Goal: Task Accomplishment & Management: Use online tool/utility

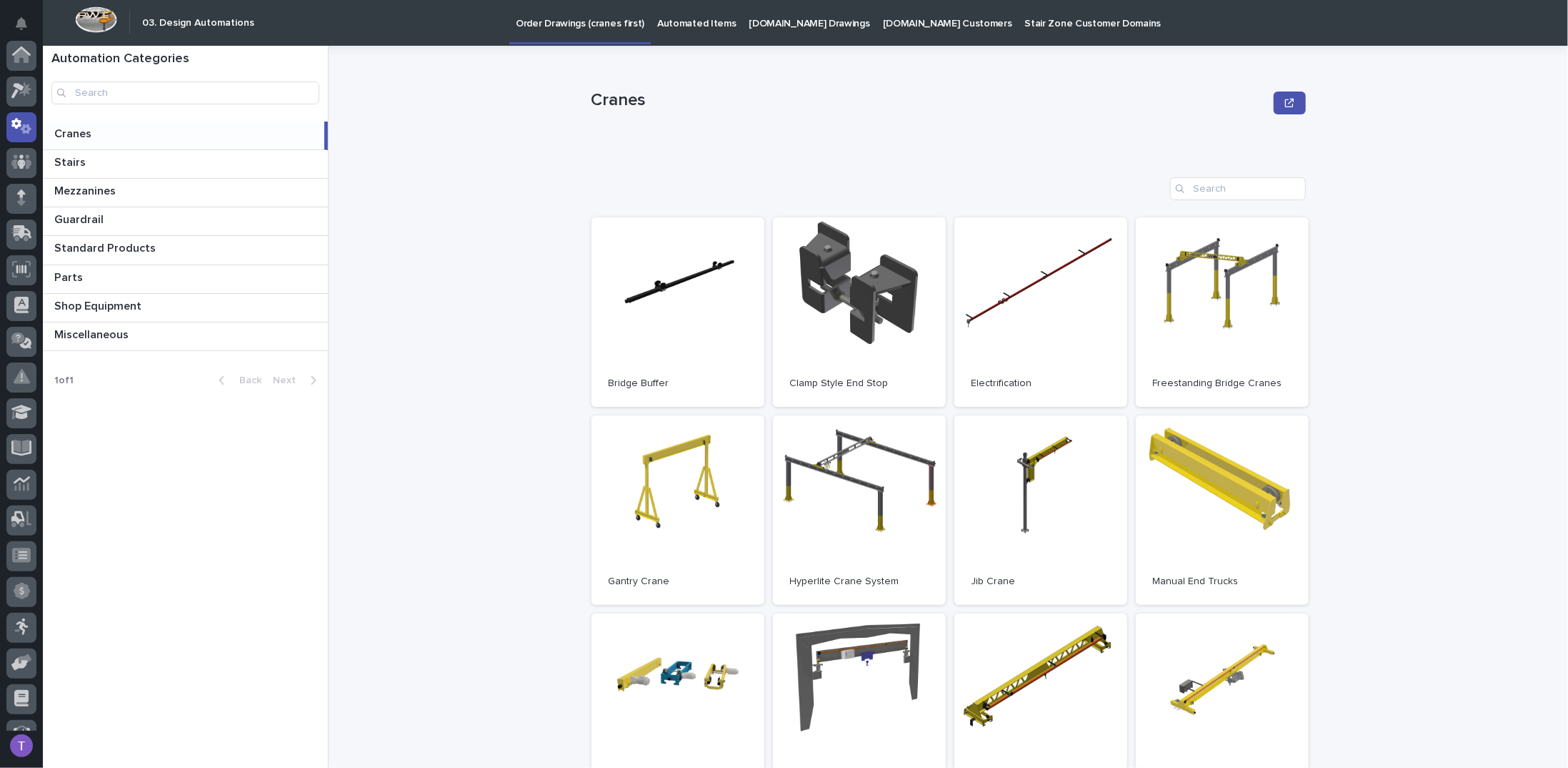
scroll to position [72, 0]
click at [79, 185] on p "Mezzanines" at bounding box center [86, 190] width 64 height 17
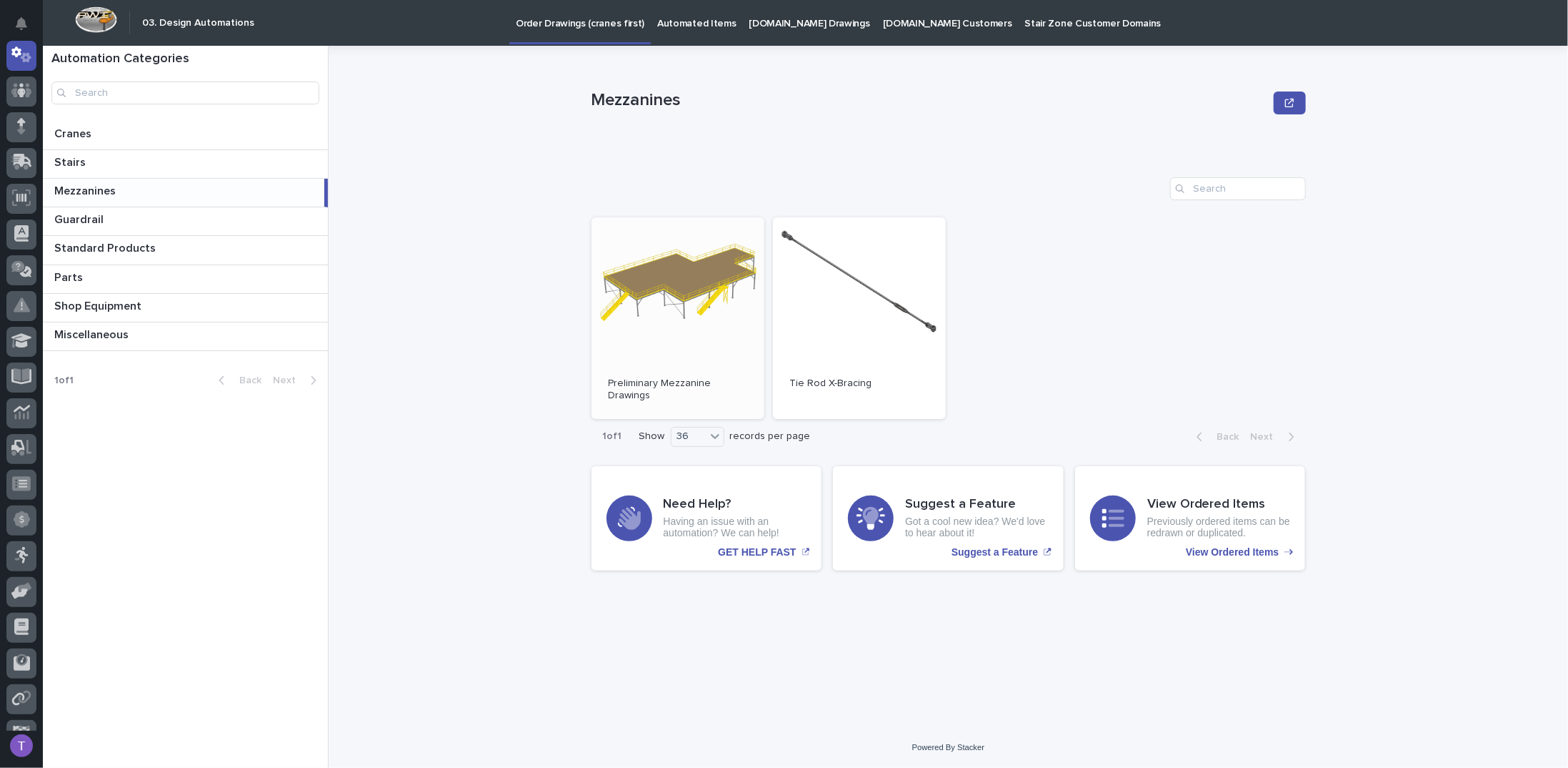
click at [690, 282] on link "Open" at bounding box center [678, 318] width 173 height 202
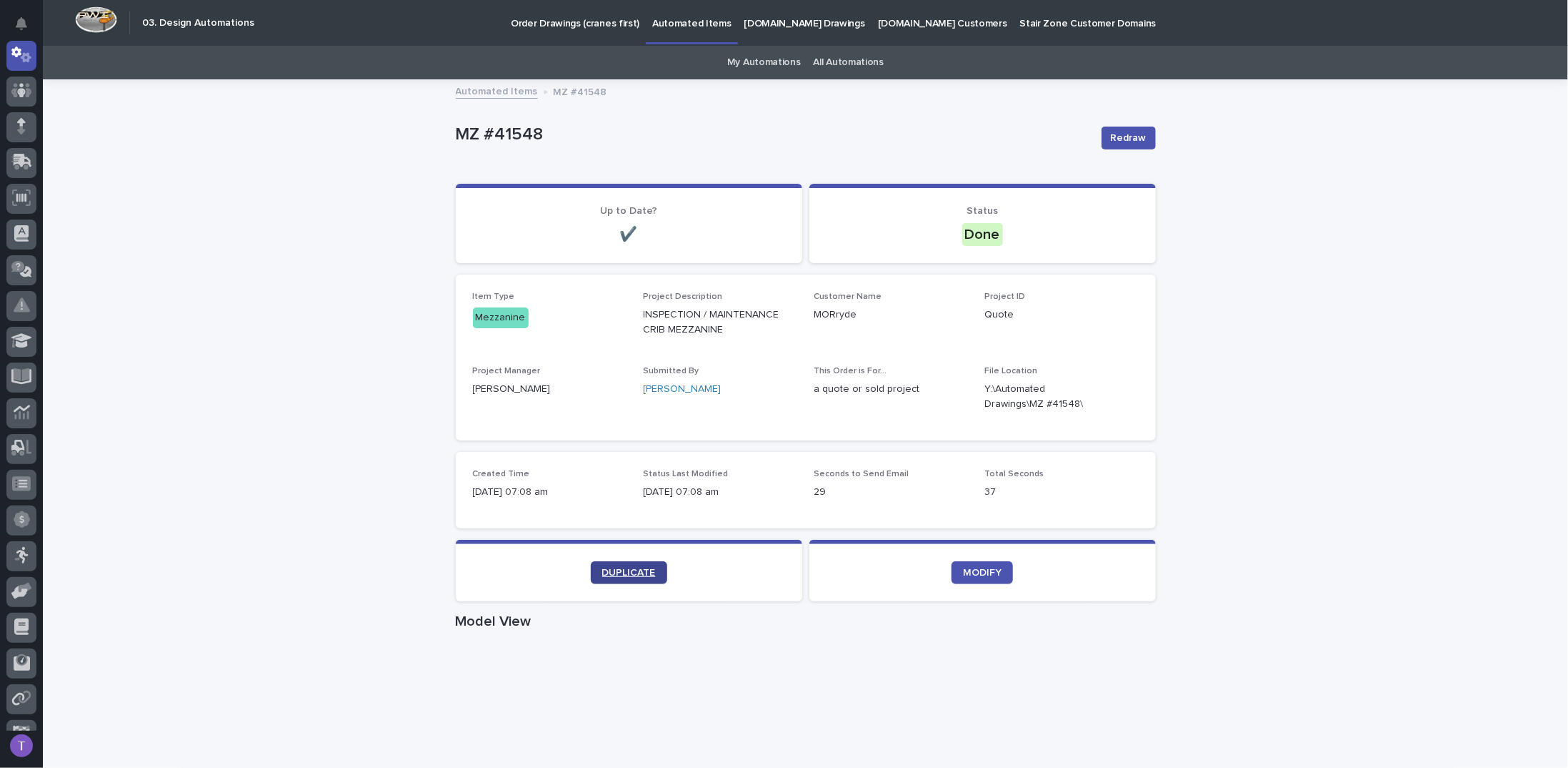
click at [628, 561] on link "DUPLICATE" at bounding box center [629, 573] width 76 height 23
